Goal: Transaction & Acquisition: Purchase product/service

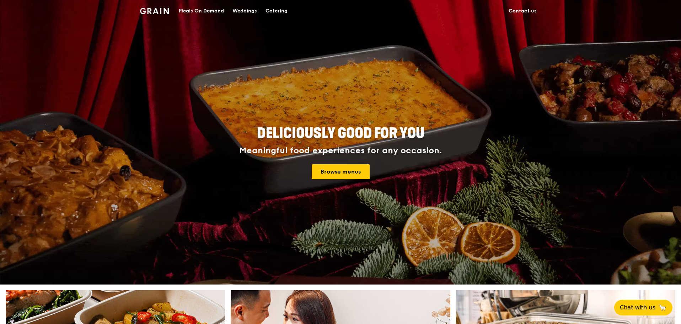
click at [190, 8] on div "Meals On Demand" at bounding box center [201, 10] width 45 height 21
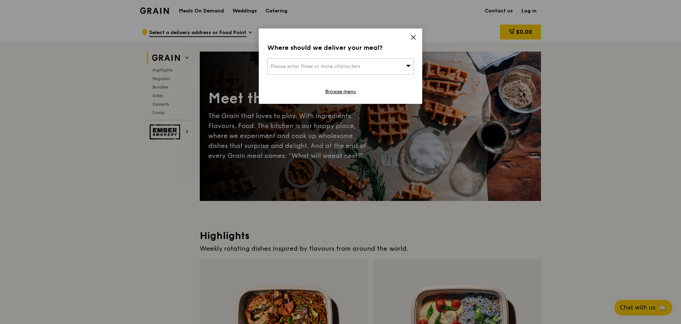
drag, startPoint x: 386, startPoint y: 63, endPoint x: 378, endPoint y: 63, distance: 7.1
click at [378, 63] on div "Please enter three or more characters" at bounding box center [340, 66] width 146 height 16
click at [324, 60] on input "search" at bounding box center [341, 67] width 146 height 16
type input "138577"
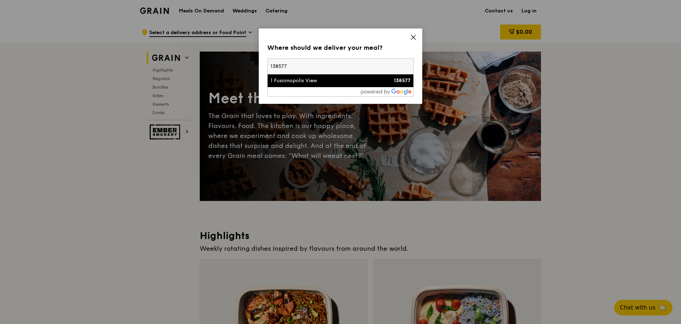
click at [321, 81] on div "1 Fusionopolis View" at bounding box center [322, 80] width 105 height 7
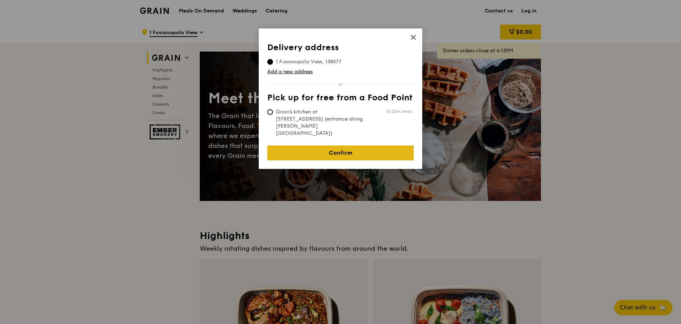
click at [360, 145] on link "Confirm" at bounding box center [340, 152] width 146 height 15
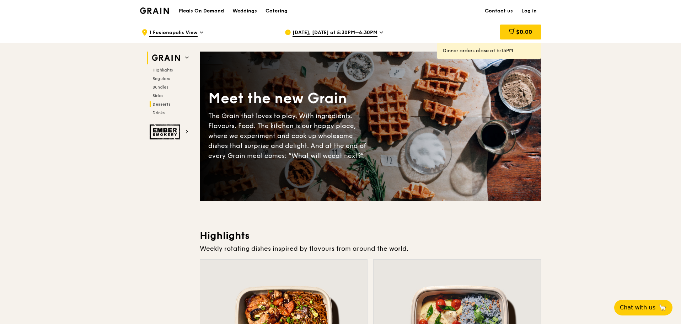
click at [159, 105] on span "Desserts" at bounding box center [161, 104] width 18 height 5
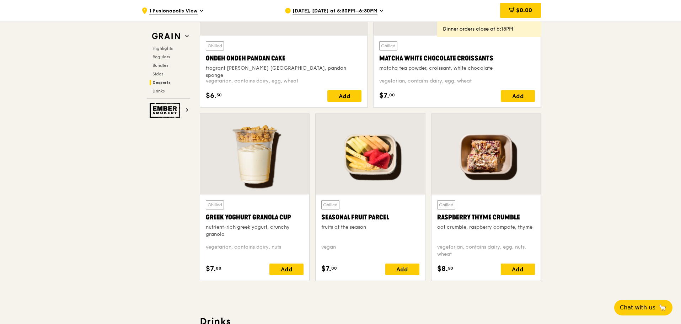
scroll to position [2196, 0]
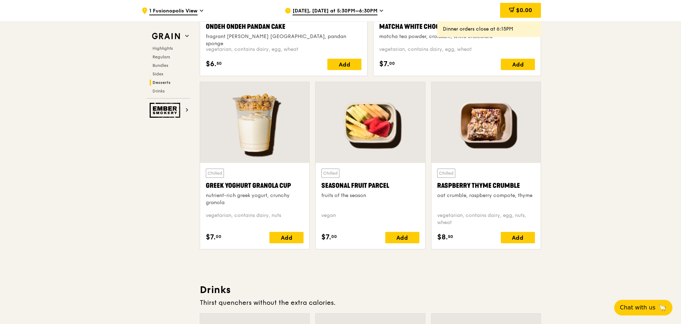
drag, startPoint x: 210, startPoint y: 203, endPoint x: 166, endPoint y: 209, distance: 44.1
click at [265, 184] on div "Greek Yoghurt Granola Cup" at bounding box center [255, 185] width 98 height 10
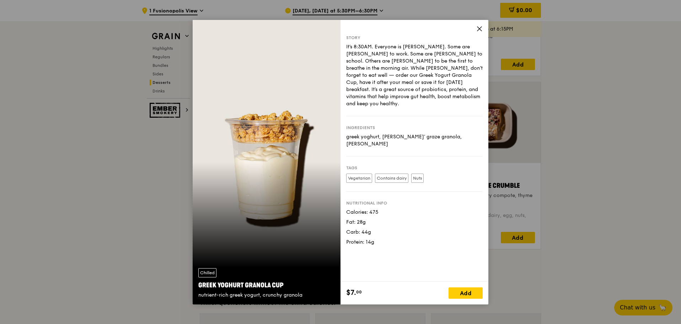
click at [476, 32] on span at bounding box center [479, 30] width 6 height 8
